Goal: Transaction & Acquisition: Purchase product/service

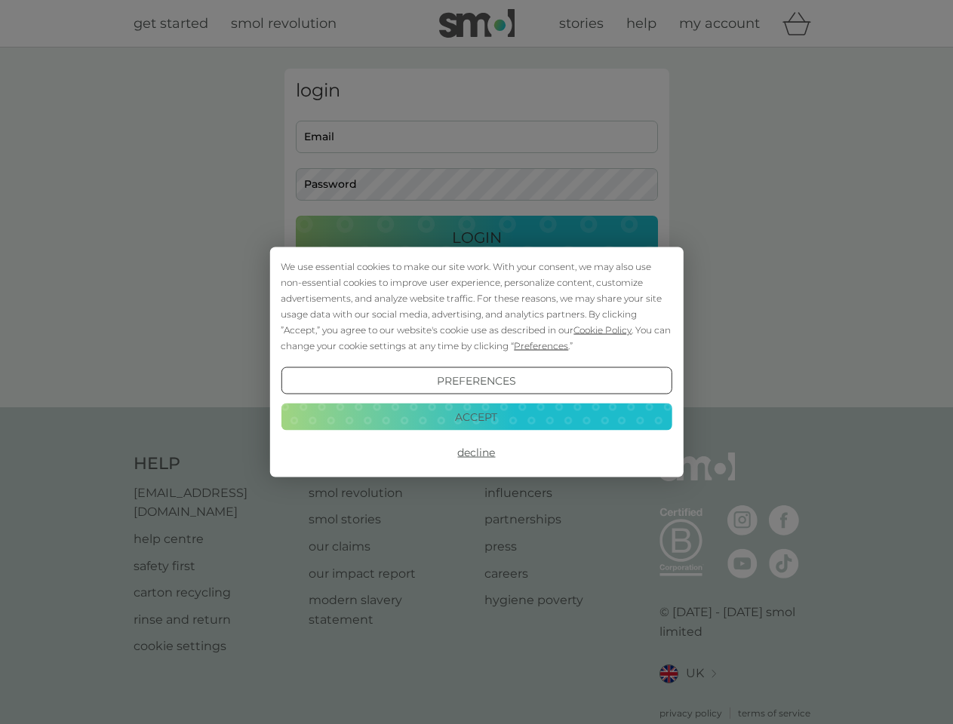
click at [603, 330] on span "Cookie Policy" at bounding box center [602, 329] width 58 height 11
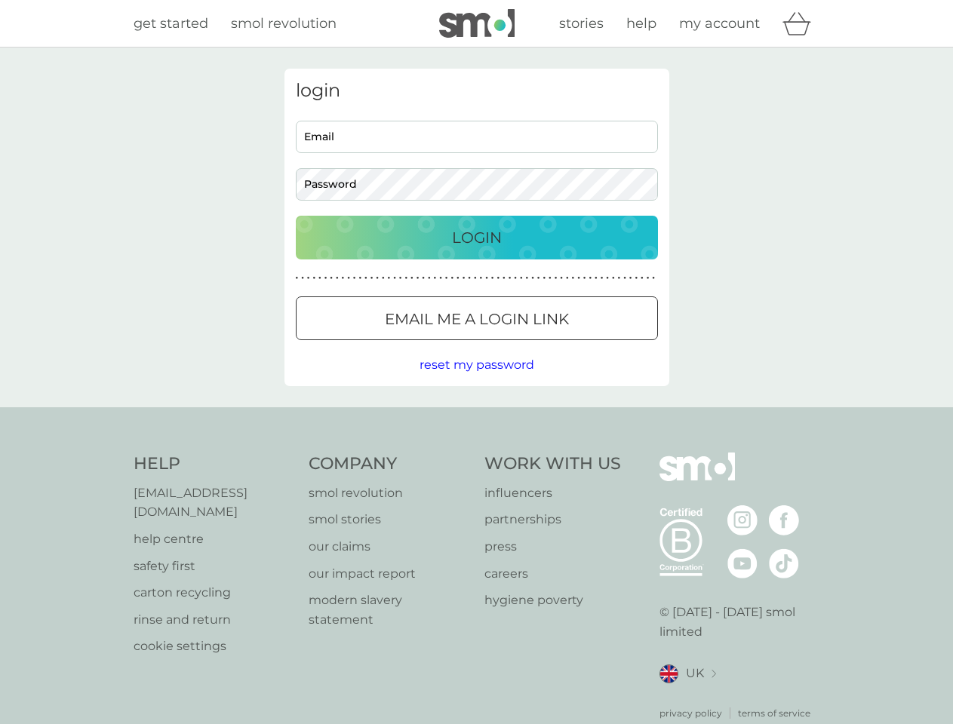
click at [539, 345] on div "login Email Password Login ● ● ● ● ● ● ● ● ● ● ● ● ● ● ● ● ● ● ● ● ● ● ● ● ● ● …" at bounding box center [476, 228] width 385 height 318
click at [476, 381] on div "login Email Password Login ● ● ● ● ● ● ● ● ● ● ● ● ● ● ● ● ● ● ● ● ● ● ● ● ● ● …" at bounding box center [476, 228] width 385 height 318
click at [476, 453] on div "Help [EMAIL_ADDRESS][DOMAIN_NAME] help centre safety first carton recycling rin…" at bounding box center [476, 587] width 686 height 268
click at [476, 416] on div "Help [EMAIL_ADDRESS][DOMAIN_NAME] help centre safety first carton recycling rin…" at bounding box center [476, 586] width 953 height 358
